Goal: Task Accomplishment & Management: Complete application form

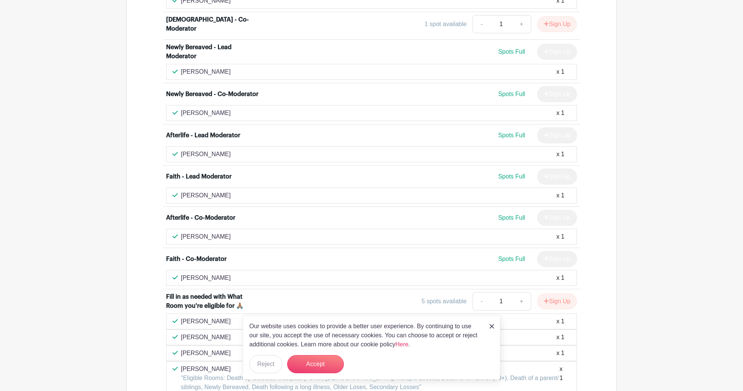
scroll to position [2407, 0]
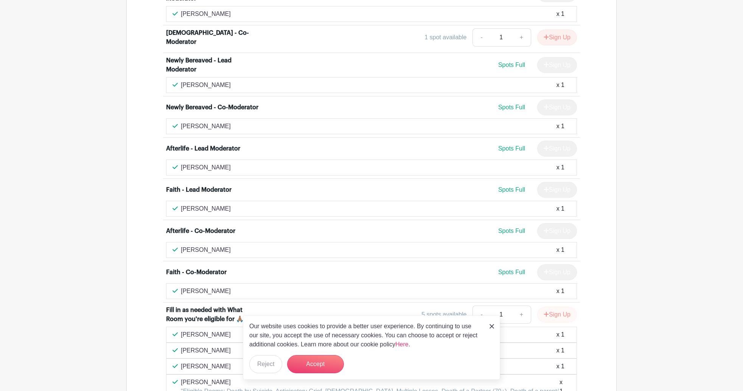
click at [557, 307] on button "Sign Up" at bounding box center [557, 315] width 40 height 16
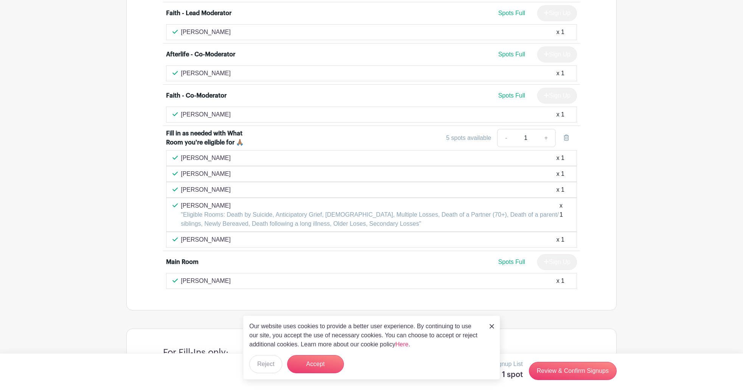
scroll to position [2584, 0]
click at [566, 373] on link "Review & Confirm Signups" at bounding box center [573, 371] width 88 height 18
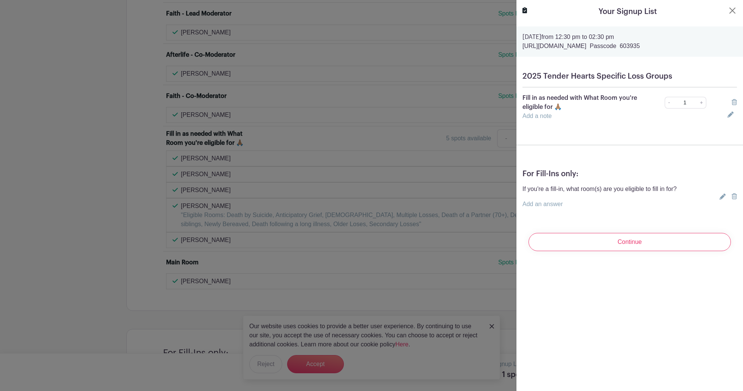
click at [530, 118] on link "Add a note" at bounding box center [537, 116] width 29 height 6
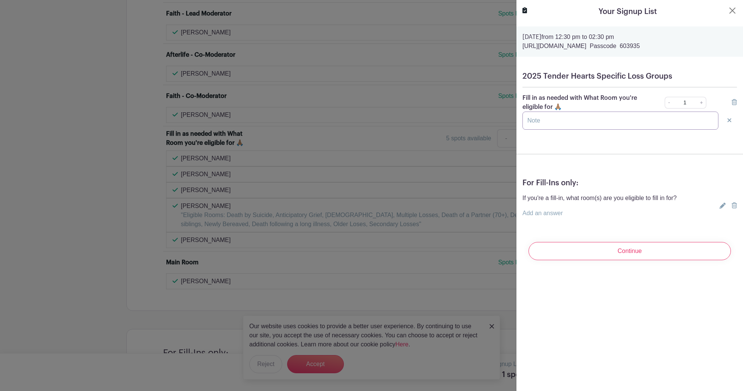
click at [529, 118] on input "text" at bounding box center [621, 121] width 196 height 18
click at [540, 124] on input "Substance Use Disorder, Suicide, Fentanyl, Father, Faith, Long Illness, Seconda…" at bounding box center [621, 121] width 196 height 18
drag, startPoint x: 540, startPoint y: 124, endPoint x: 555, endPoint y: 122, distance: 15.6
click at [555, 122] on input "Substance Use Disorder, Suicide, Fentanyl, Father, Faith, Long Illness, Seconda…" at bounding box center [621, 121] width 196 height 18
click at [548, 122] on input "Substance Use Disorder, Suicide, Fentanyl, Father, Faith, Long Illness, Seconda…" at bounding box center [621, 121] width 196 height 18
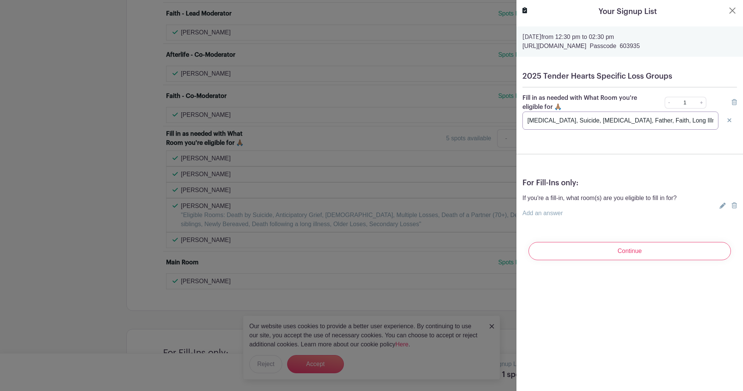
click at [710, 122] on input "Substance Use Disorder, Suicide, Fentanyl, Father, Faith, Long Illness, Seconda…" at bounding box center [621, 121] width 196 height 18
click at [714, 121] on input "Substance Use Disorder, Suicide, Fentanyl, Father, Faith, Long Illness, Seconda…" at bounding box center [621, 121] width 196 height 18
type input "Substance Use Disorder, Suicide, Fentanyl, Father, Faith, Long Illness, Seconda…"
click at [641, 253] on input "Continue" at bounding box center [630, 251] width 203 height 18
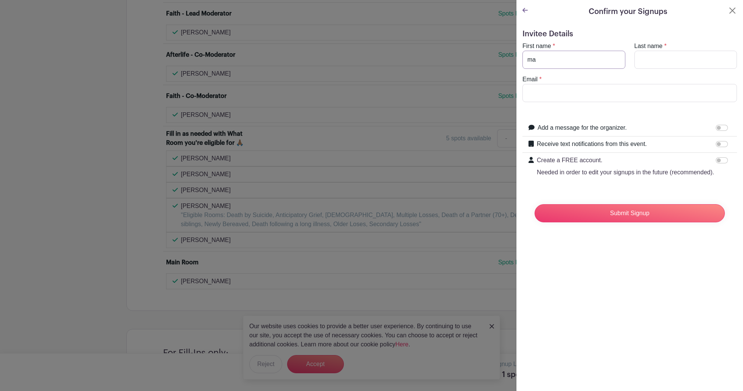
type input "m"
type input "Mary Kathryn"
type input "Marcom"
type input "mary"
type input "marykmarcom@gmail.com"
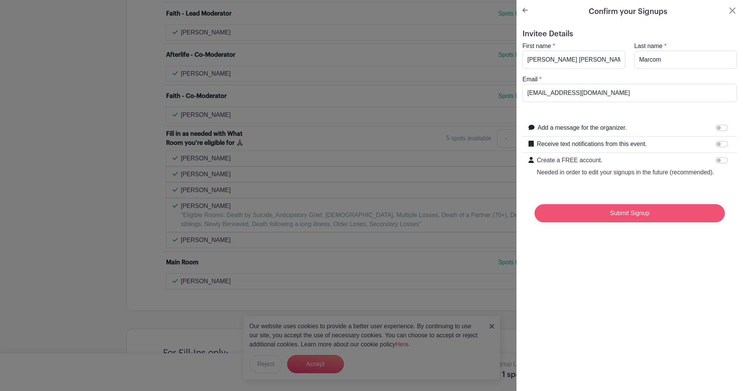
click at [631, 210] on input "Submit Signup" at bounding box center [630, 213] width 190 height 18
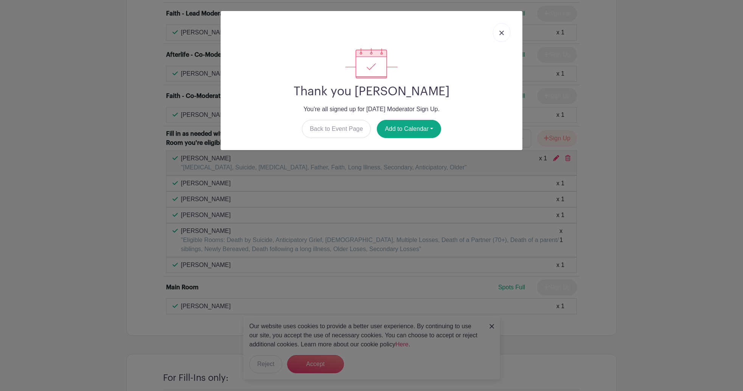
click at [501, 32] on img at bounding box center [502, 33] width 5 height 5
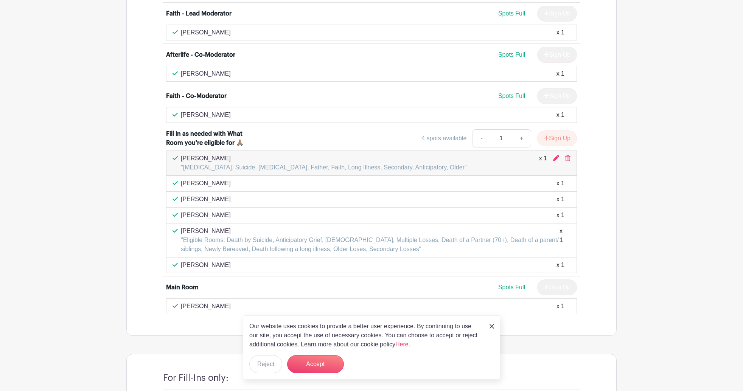
click at [491, 326] on img at bounding box center [492, 326] width 5 height 5
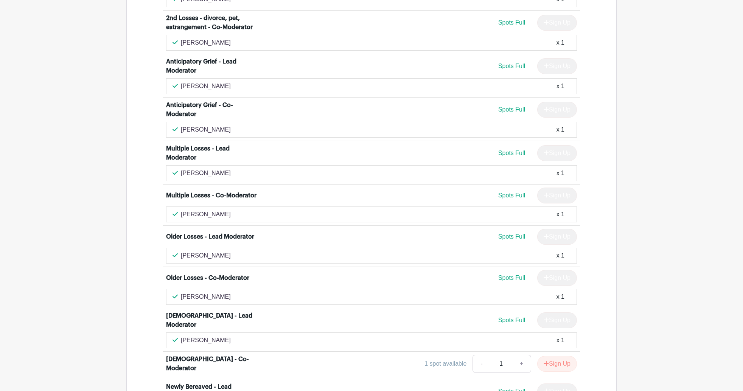
scroll to position [2078, 0]
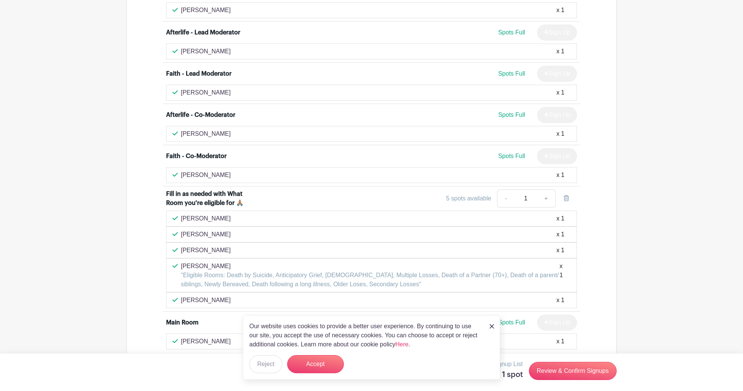
scroll to position [2524, 0]
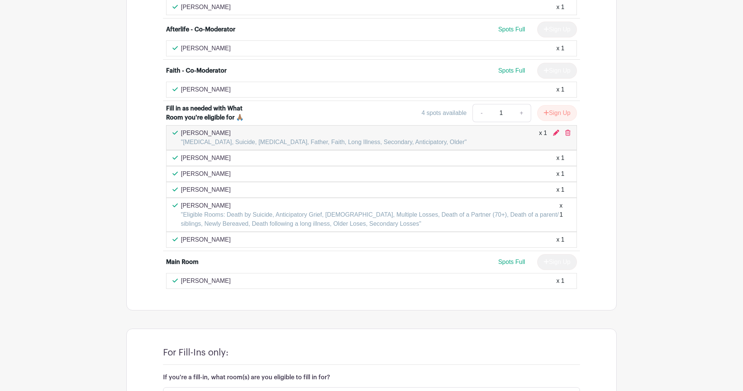
scroll to position [2609, 0]
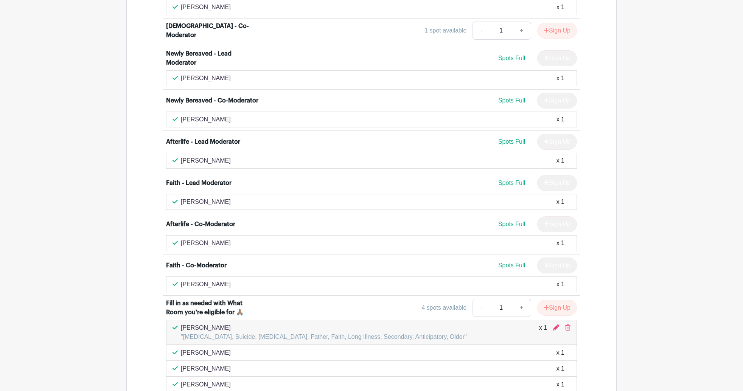
scroll to position [2412, 0]
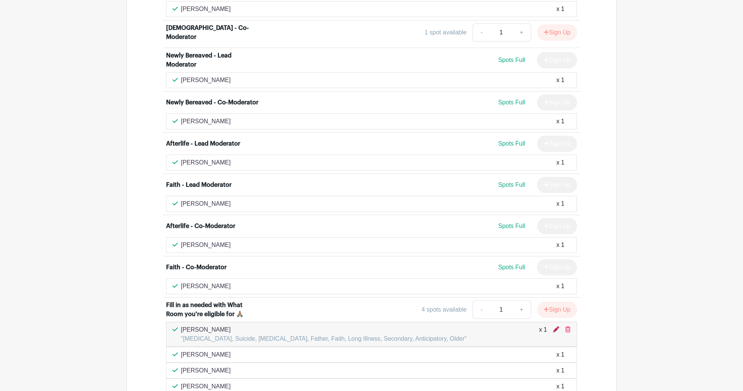
click at [556, 327] on icon at bounding box center [556, 330] width 6 height 6
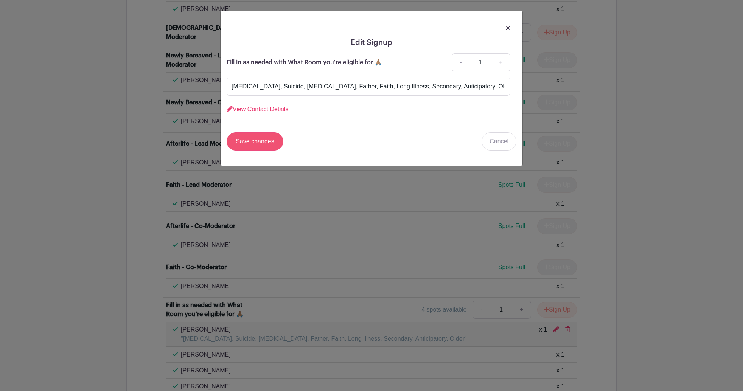
click at [255, 142] on input "Save changes" at bounding box center [255, 141] width 57 height 18
